Goal: Information Seeking & Learning: Learn about a topic

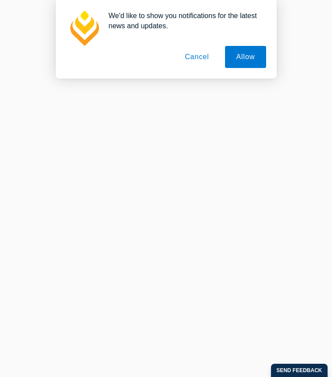
scroll to position [467, 0]
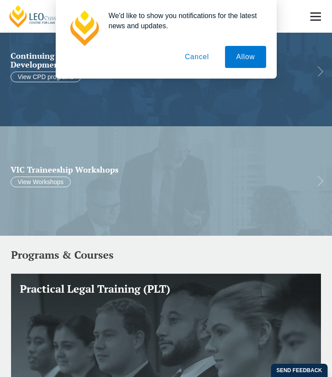
click at [186, 60] on button "Cancel" at bounding box center [197, 57] width 46 height 22
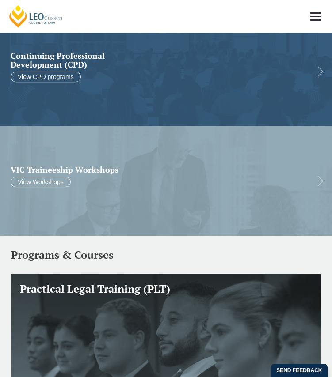
click at [313, 23] on link at bounding box center [315, 16] width 33 height 33
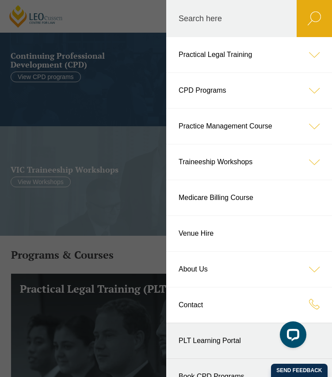
click at [314, 60] on icon at bounding box center [313, 54] width 35 height 35
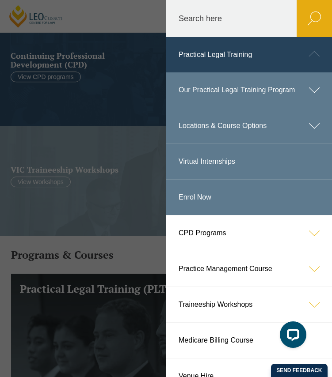
click at [314, 97] on icon at bounding box center [313, 89] width 35 height 35
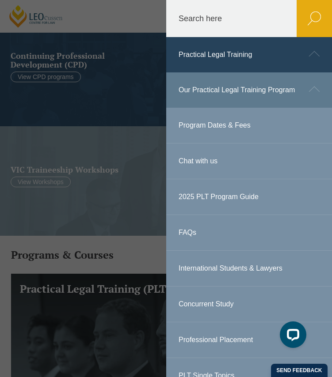
click at [237, 208] on link "2025 PLT Program Guide" at bounding box center [249, 196] width 166 height 35
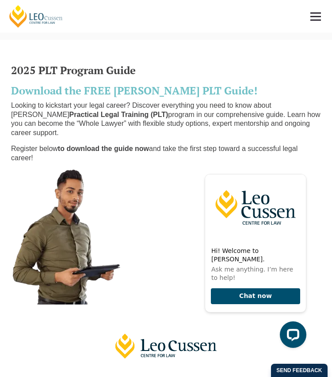
click at [319, 14] on link at bounding box center [315, 16] width 33 height 33
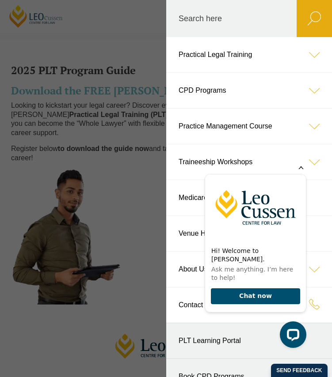
click at [300, 170] on icon "Hide greeting" at bounding box center [300, 167] width 5 height 5
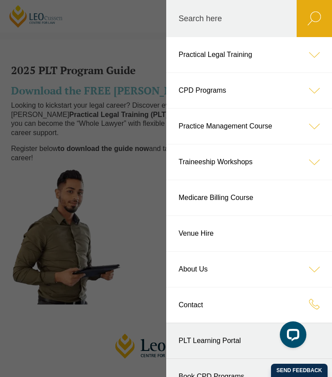
click at [308, 60] on icon at bounding box center [313, 54] width 35 height 35
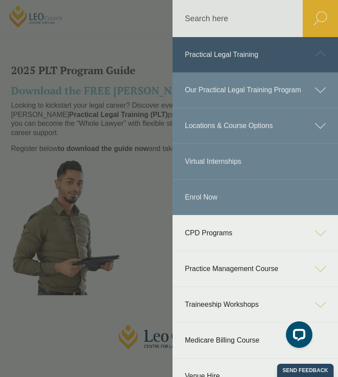
click at [303, 137] on div "PLT Unpacked: In One Hour Get answers to key questions about PLT to help you pl…" at bounding box center [169, 188] width 338 height 377
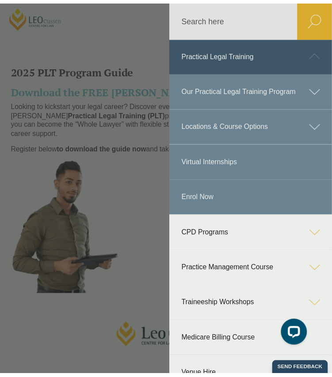
scroll to position [5, 0]
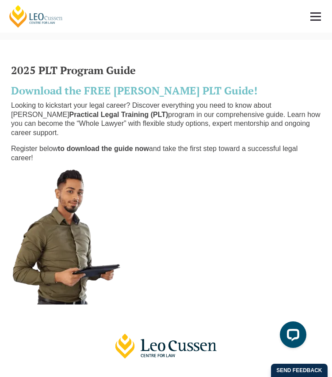
click at [317, 11] on link at bounding box center [315, 16] width 33 height 33
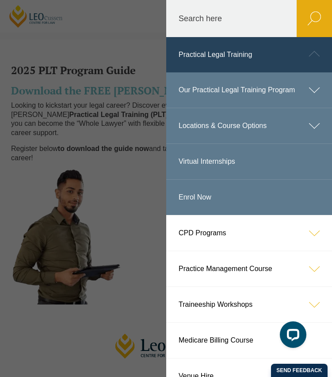
click at [312, 86] on icon at bounding box center [313, 89] width 35 height 35
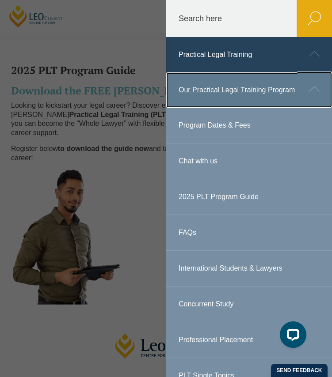
scroll to position [0, 0]
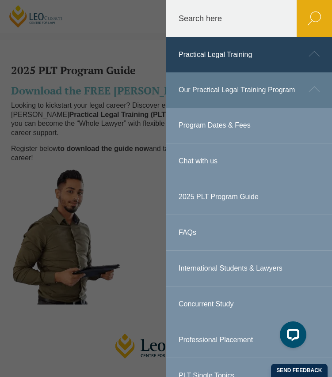
click at [309, 76] on icon at bounding box center [313, 89] width 35 height 35
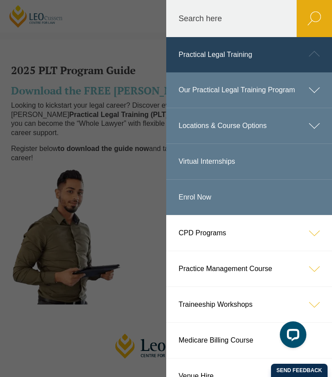
click at [316, 135] on icon at bounding box center [313, 125] width 35 height 35
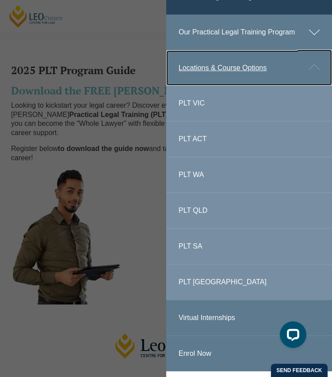
scroll to position [65, 0]
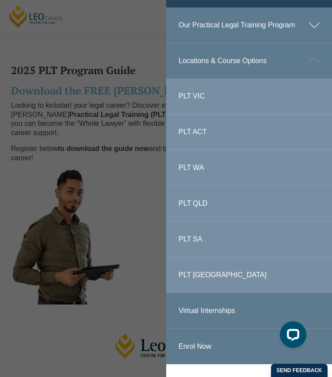
click at [196, 288] on link "PLT [GEOGRAPHIC_DATA]" at bounding box center [249, 274] width 166 height 35
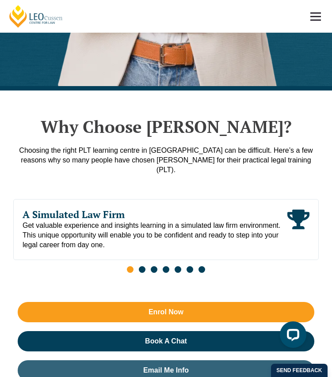
click at [142, 266] on span "Go to slide 2" at bounding box center [142, 269] width 7 height 7
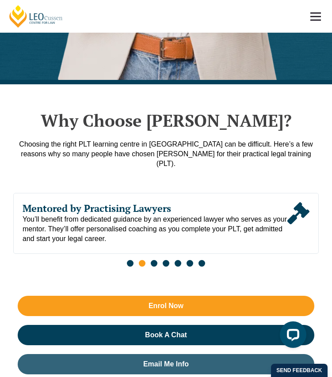
scroll to position [616, 0]
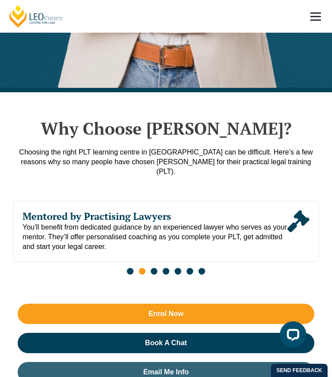
click at [152, 268] on span "Go to slide 3" at bounding box center [154, 271] width 7 height 7
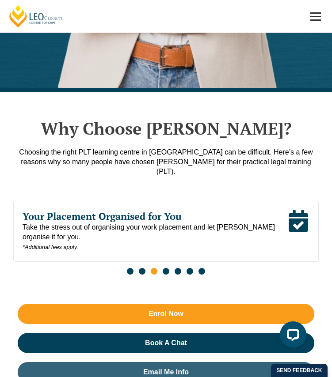
click at [166, 268] on span "Go to slide 4" at bounding box center [165, 271] width 7 height 7
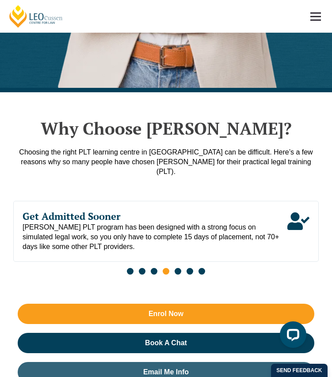
click at [178, 268] on span "Go to slide 5" at bounding box center [177, 271] width 7 height 7
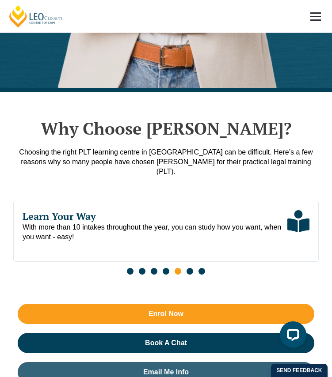
click at [192, 268] on span "Go to slide 6" at bounding box center [189, 271] width 7 height 7
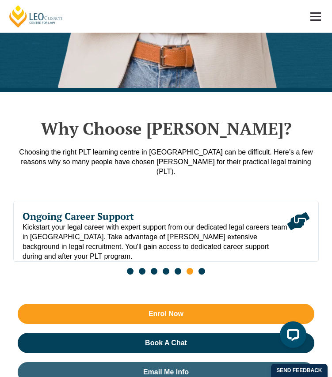
click at [204, 268] on div "Slides" at bounding box center [165, 272] width 305 height 9
click at [203, 268] on span "Go to slide 7" at bounding box center [201, 271] width 7 height 7
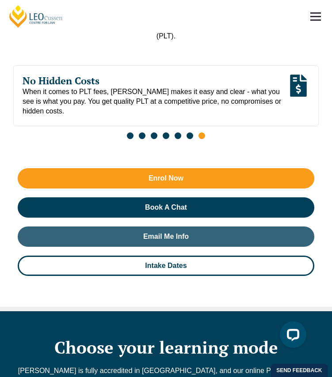
scroll to position [752, 0]
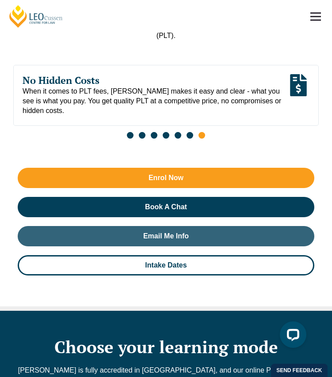
click at [198, 268] on div "Enrol Now Book A Chat Email Me Info Intake Dates" at bounding box center [165, 221] width 305 height 117
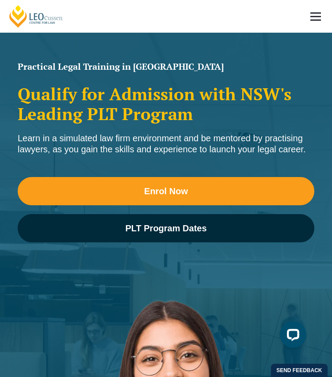
scroll to position [0, 0]
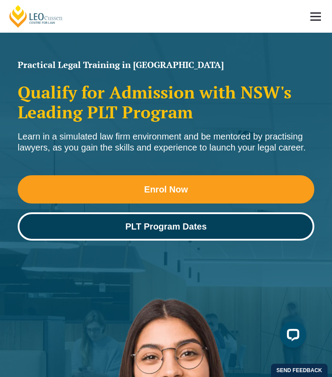
click at [225, 227] on span "PLT Program Dates" at bounding box center [166, 226] width 284 height 9
